Goal: Task Accomplishment & Management: Use online tool/utility

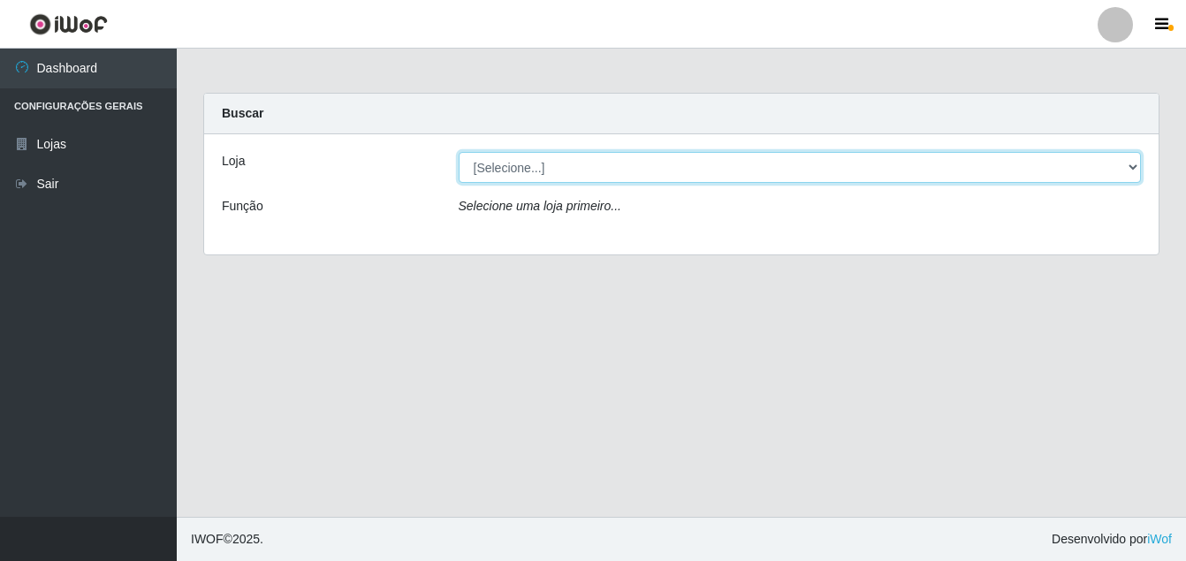
click at [506, 168] on select "[Selecione...] Ajubá Mercado" at bounding box center [800, 167] width 683 height 31
select select "402"
click at [459, 152] on select "[Selecione...] Ajubá Mercado" at bounding box center [800, 167] width 683 height 31
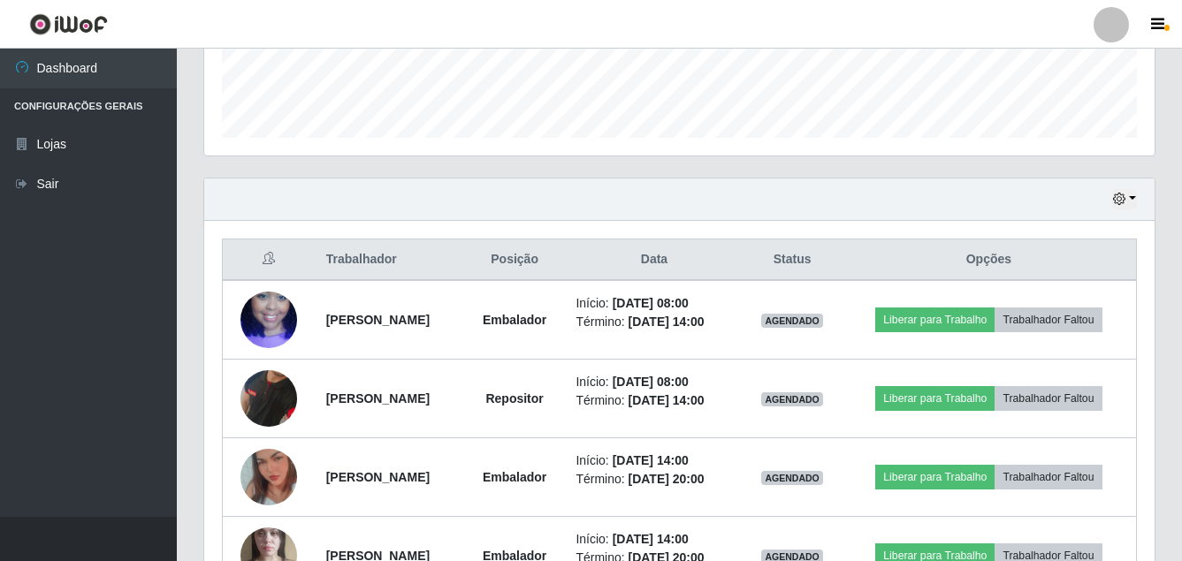
scroll to position [619, 0]
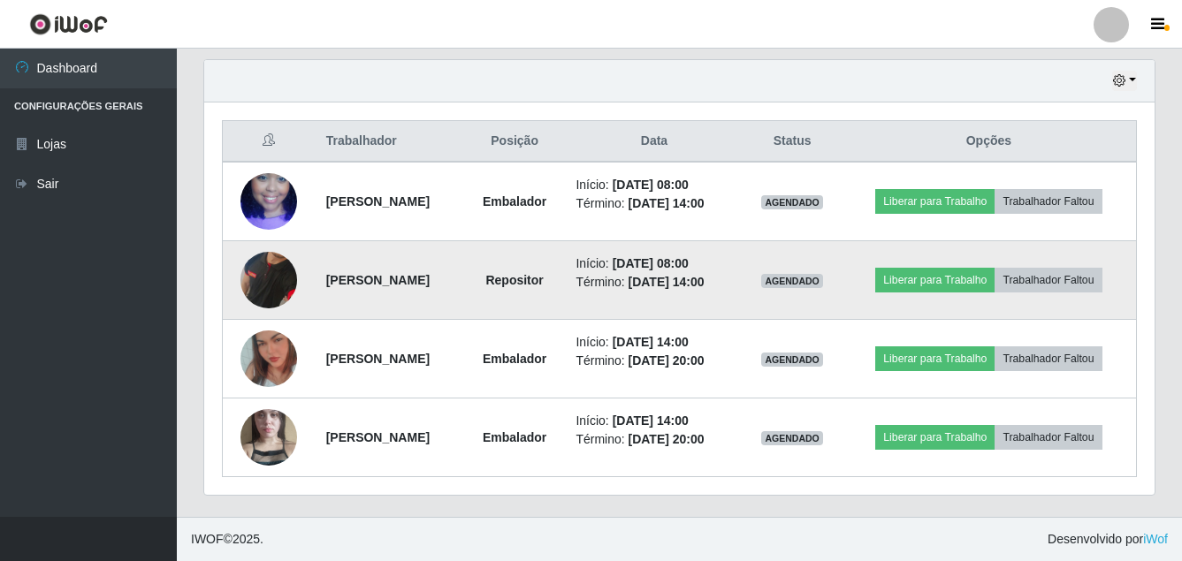
click at [248, 285] on img at bounding box center [268, 281] width 57 height 116
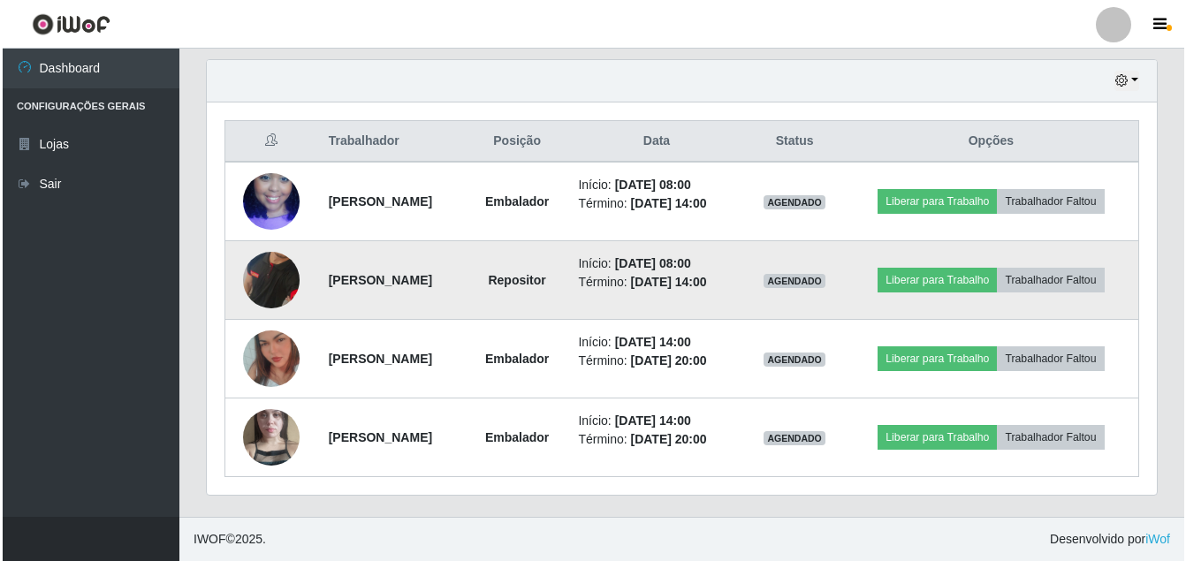
scroll to position [367, 941]
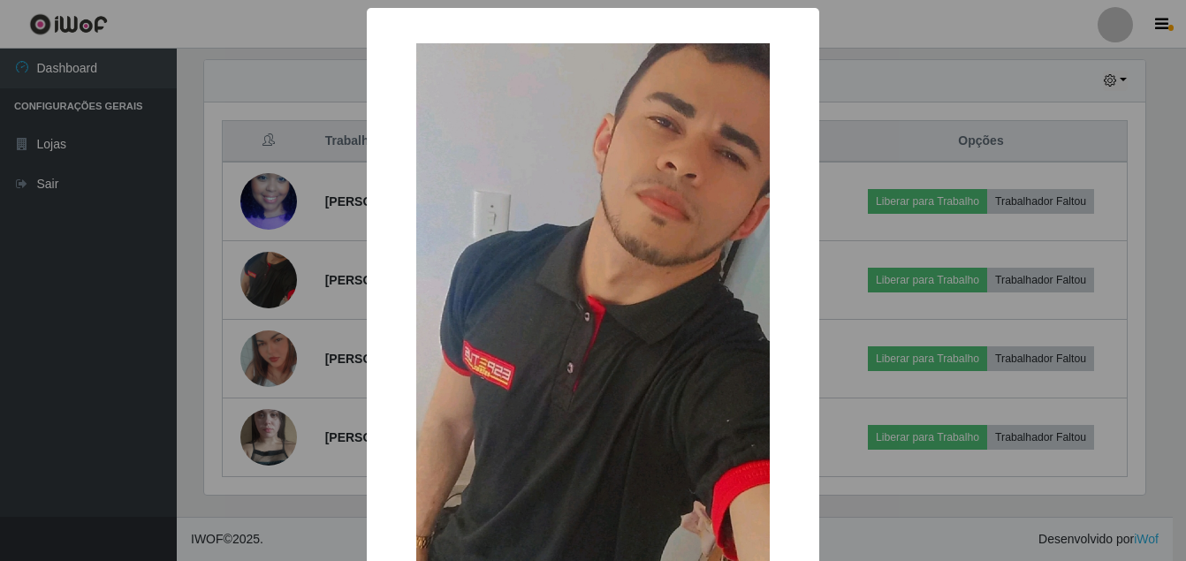
click at [111, 328] on div "× OK Cancel" at bounding box center [593, 280] width 1186 height 561
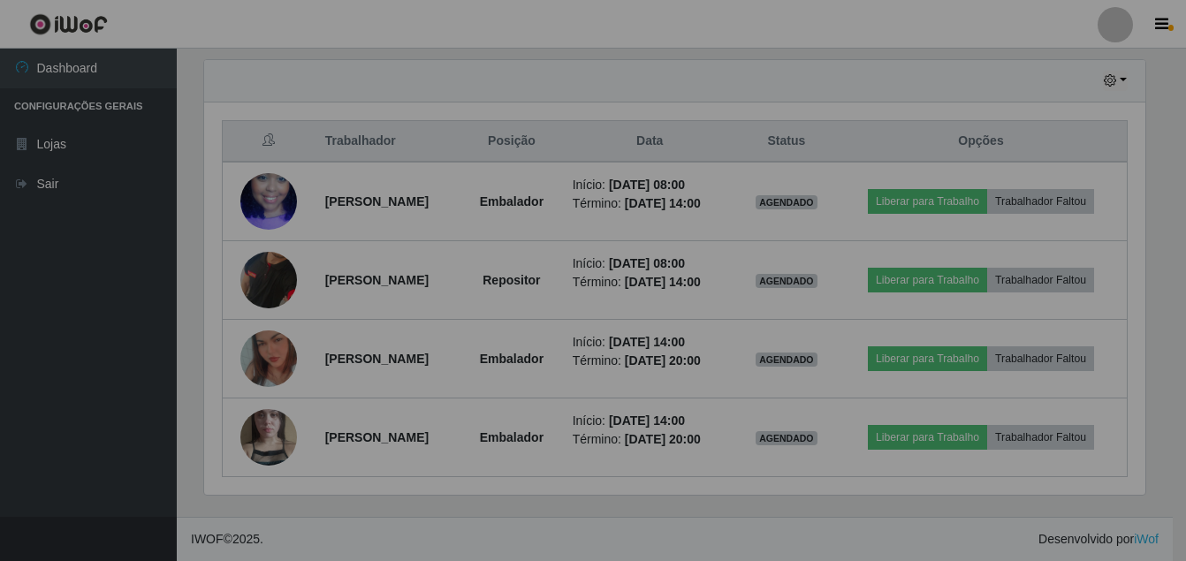
scroll to position [367, 950]
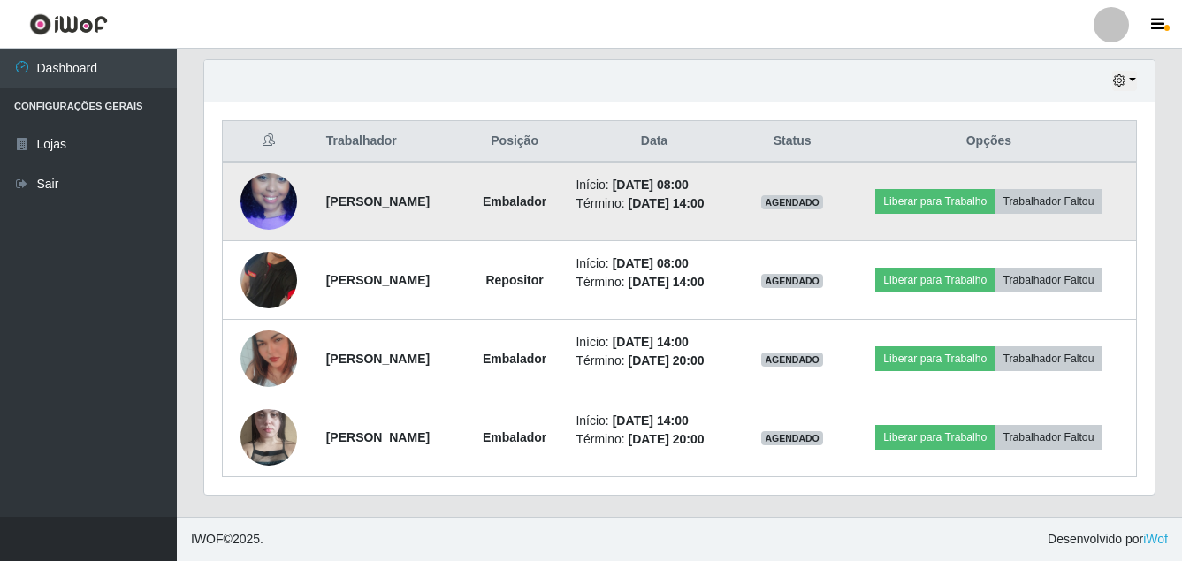
click at [265, 205] on img at bounding box center [268, 201] width 57 height 101
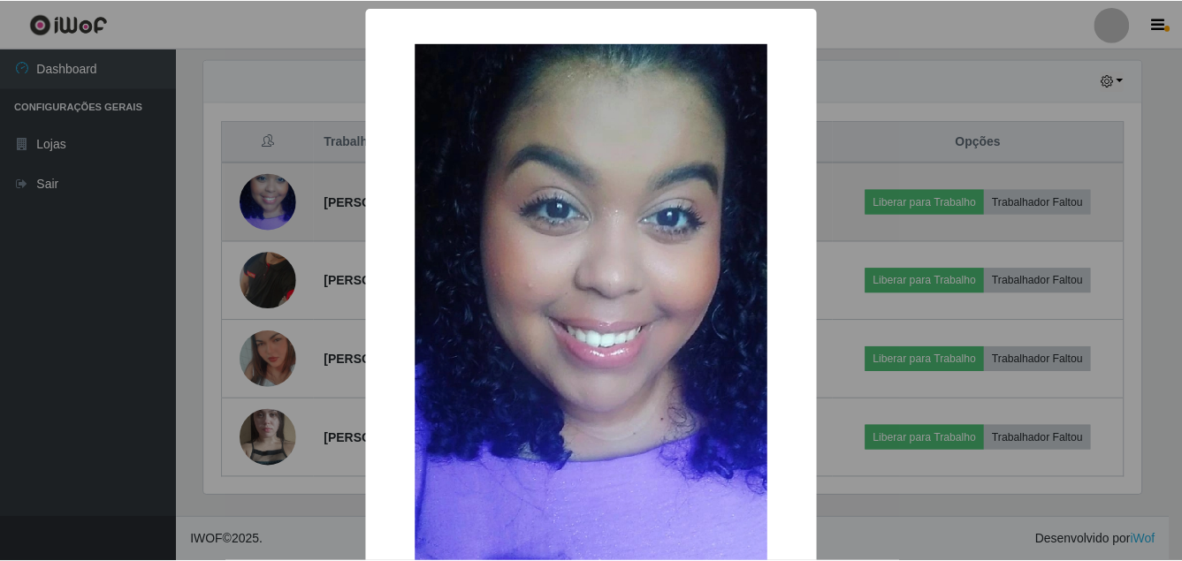
scroll to position [367, 941]
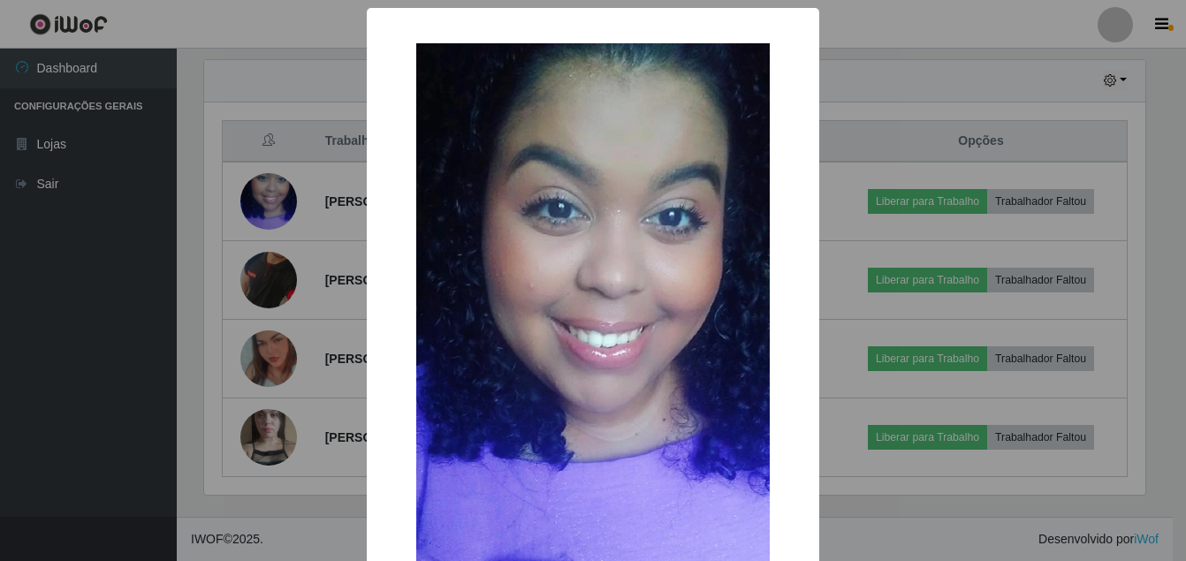
click at [21, 361] on div "× OK Cancel" at bounding box center [593, 280] width 1186 height 561
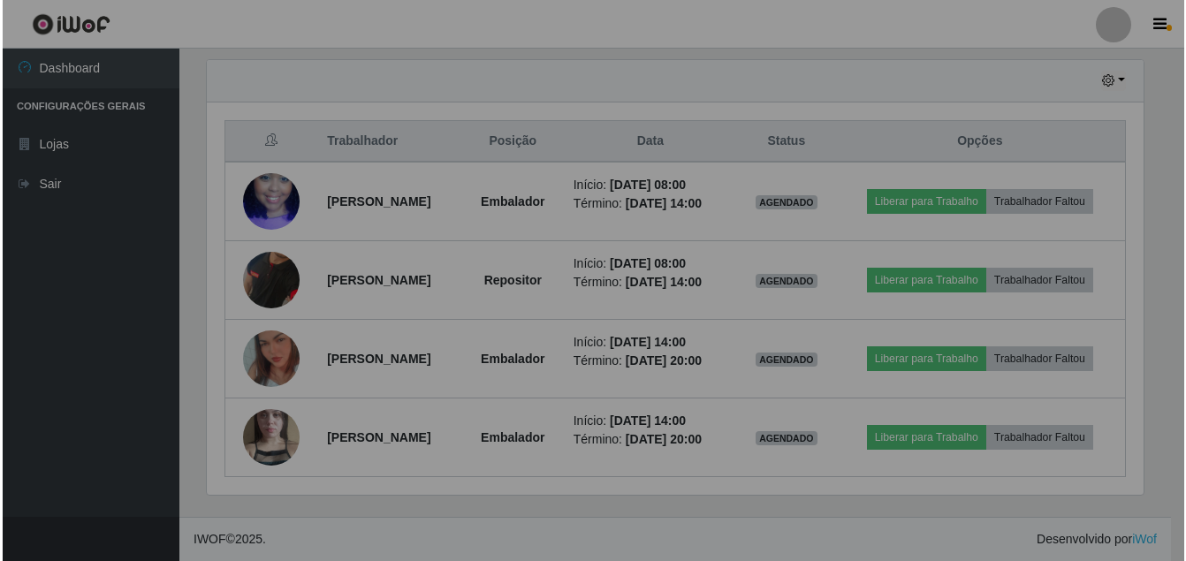
scroll to position [367, 950]
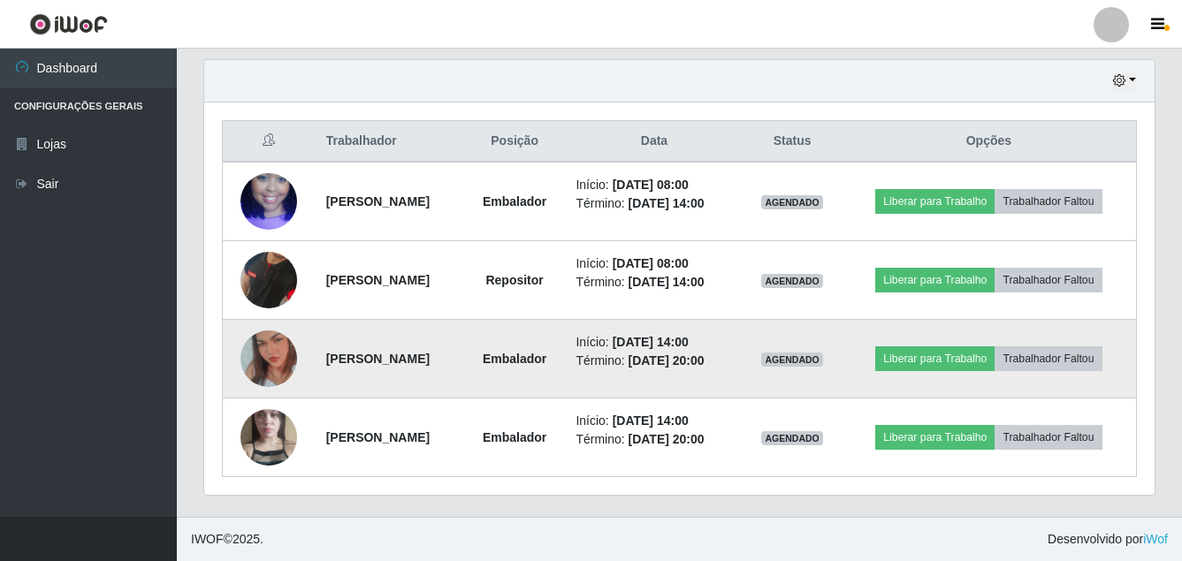
click at [257, 393] on img at bounding box center [268, 359] width 57 height 101
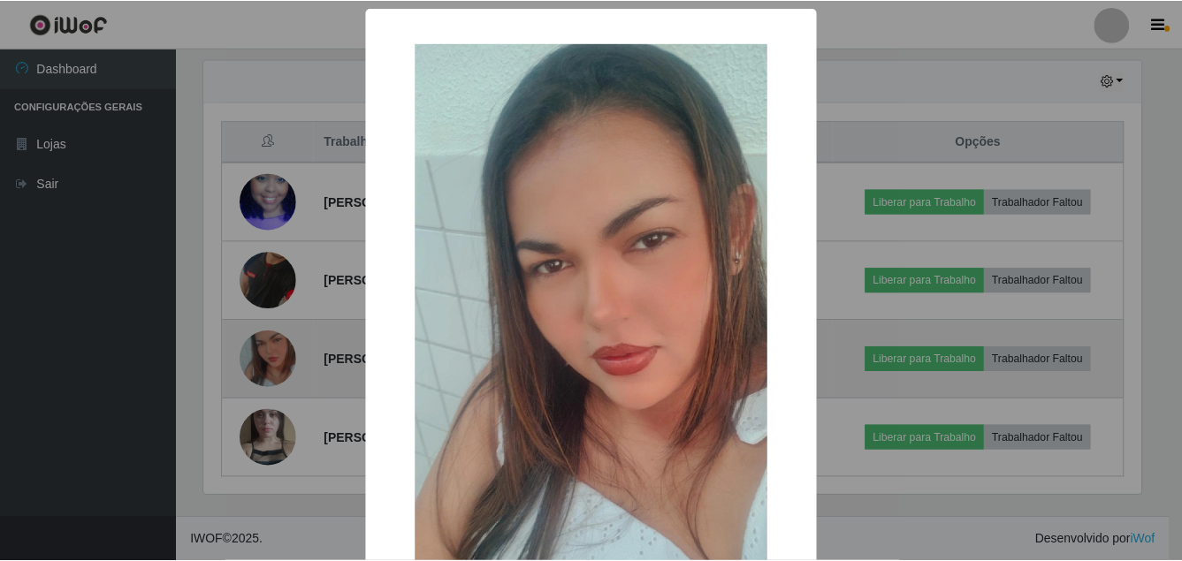
scroll to position [367, 941]
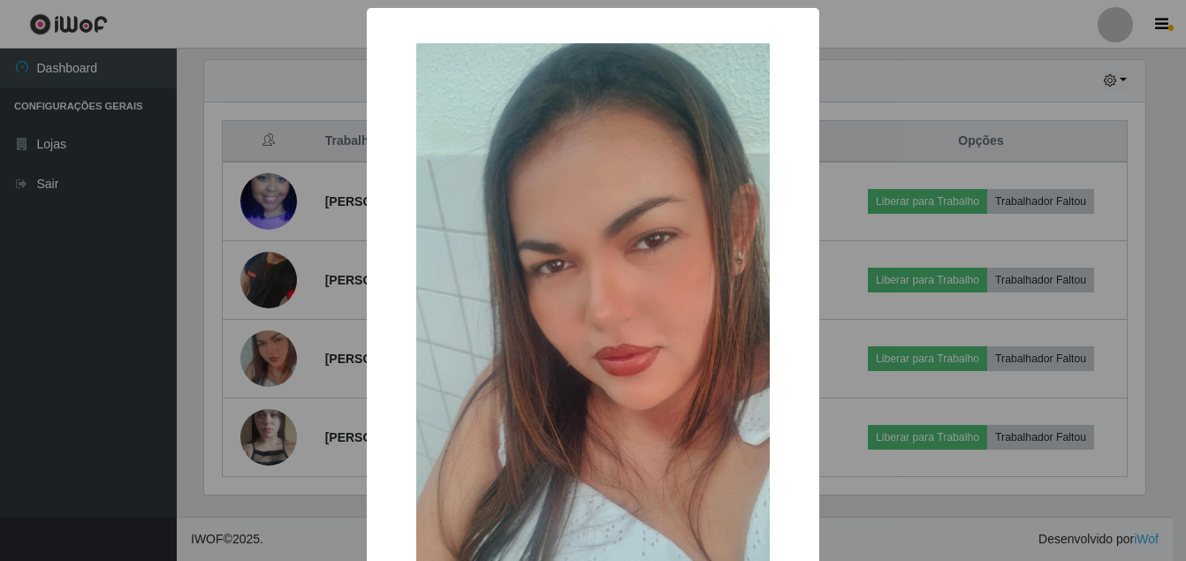
click at [33, 413] on div "× OK Cancel" at bounding box center [593, 280] width 1186 height 561
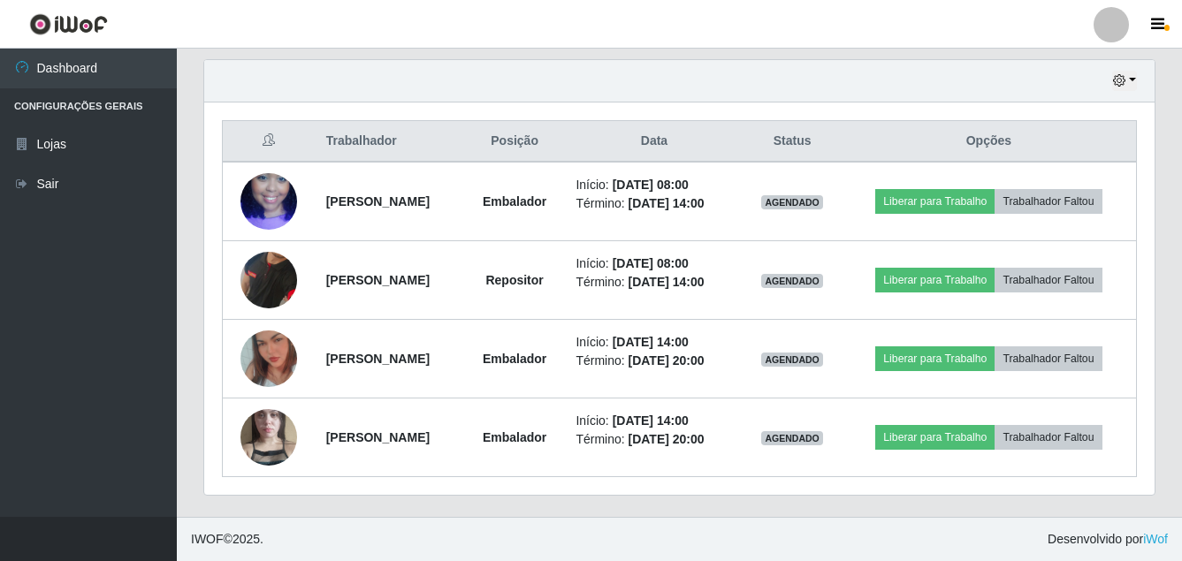
scroll to position [666, 0]
